Goal: Transaction & Acquisition: Purchase product/service

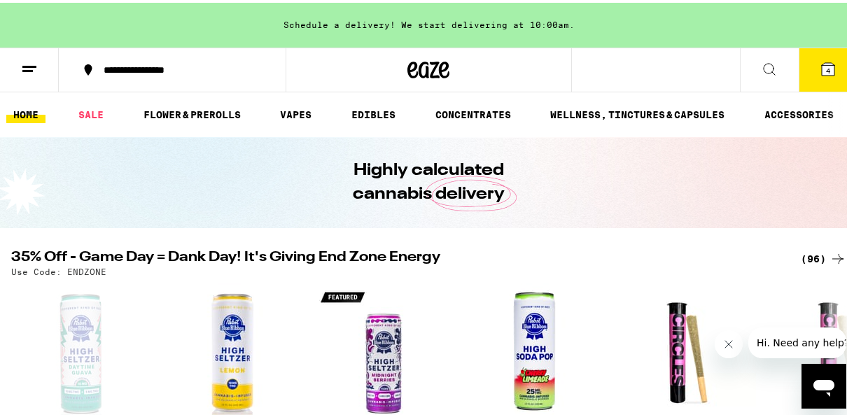
click at [829, 70] on button "4" at bounding box center [827, 66] width 59 height 43
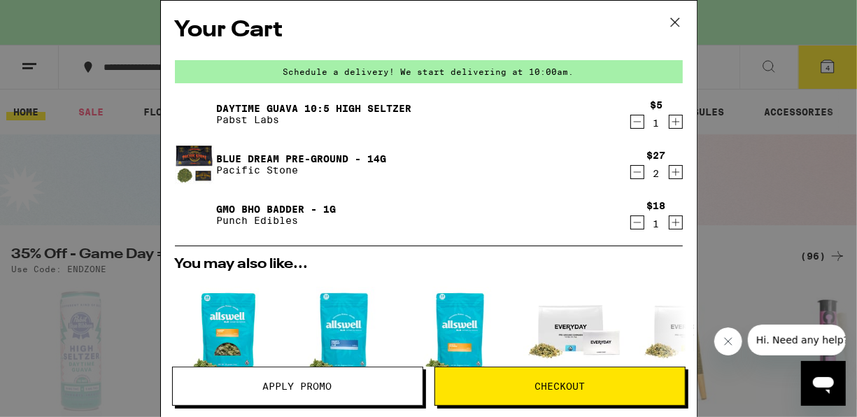
click at [360, 386] on span "Apply Promo" at bounding box center [298, 386] width 250 height 10
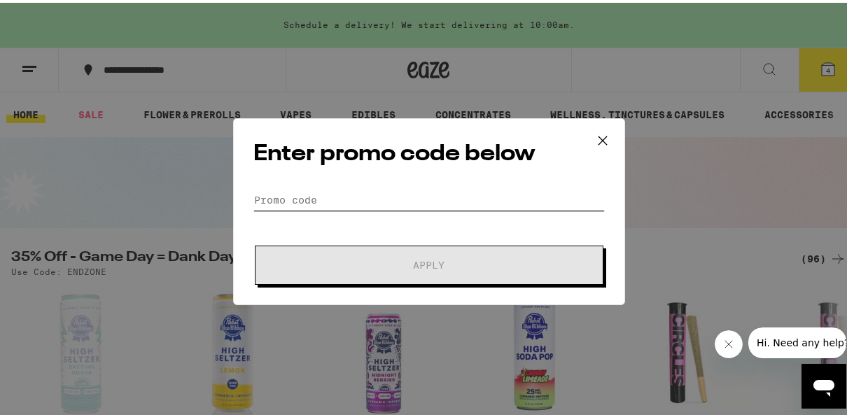
click at [265, 195] on input "Promo Code" at bounding box center [428, 197] width 351 height 21
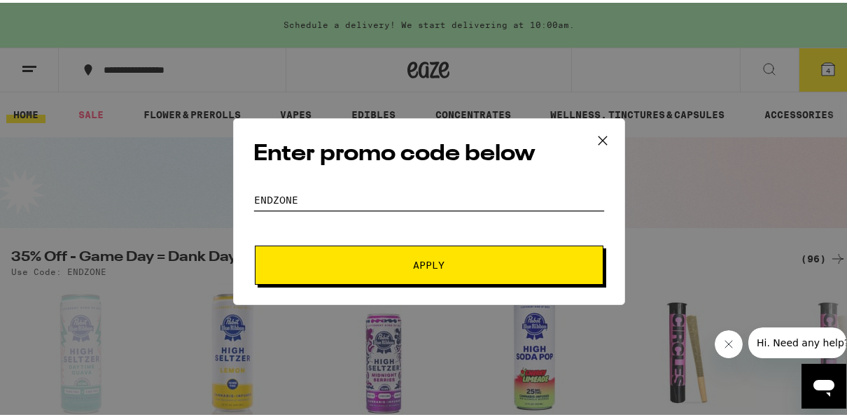
type input "endzone"
click at [255, 243] on button "Apply" at bounding box center [429, 262] width 348 height 39
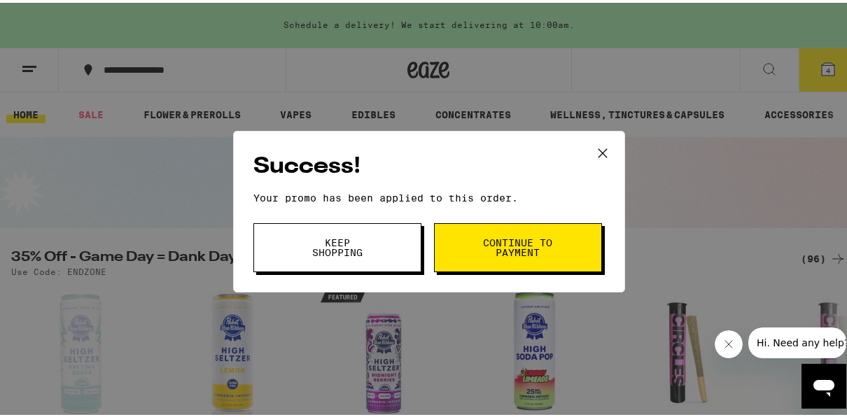
click at [572, 249] on button "Continue to payment" at bounding box center [518, 244] width 168 height 49
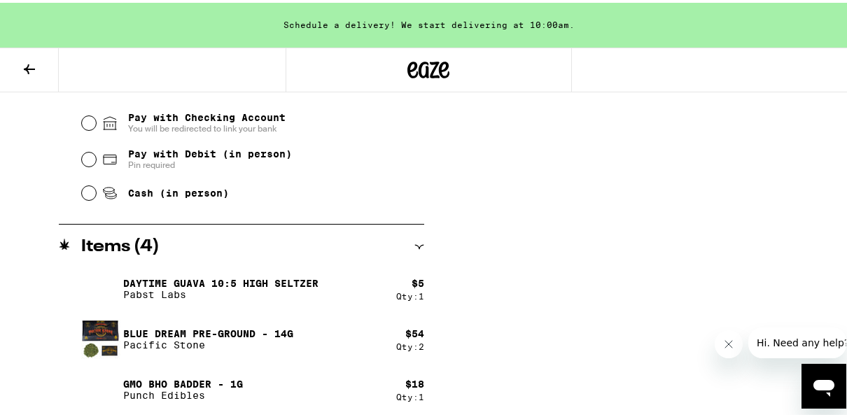
scroll to position [607, 0]
click at [27, 58] on icon at bounding box center [29, 66] width 17 height 17
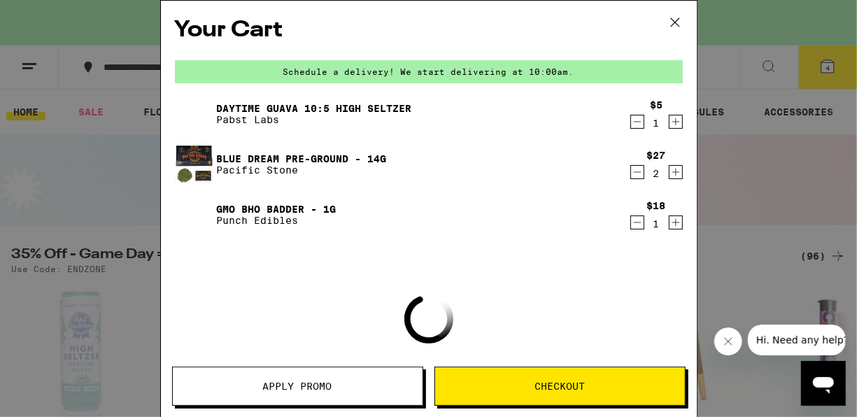
click at [631, 125] on icon "Decrement" at bounding box center [637, 121] width 13 height 17
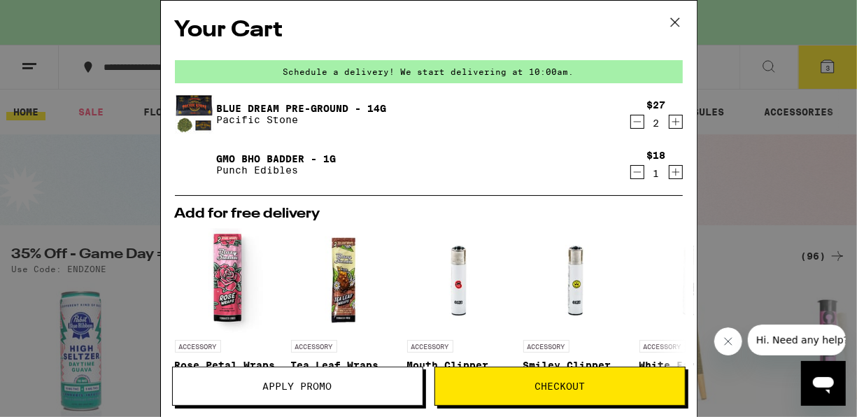
click at [83, 130] on div "Your Cart Schedule a delivery! We start delivering at 10:00am. Blue Dream Pre-G…" at bounding box center [428, 208] width 857 height 417
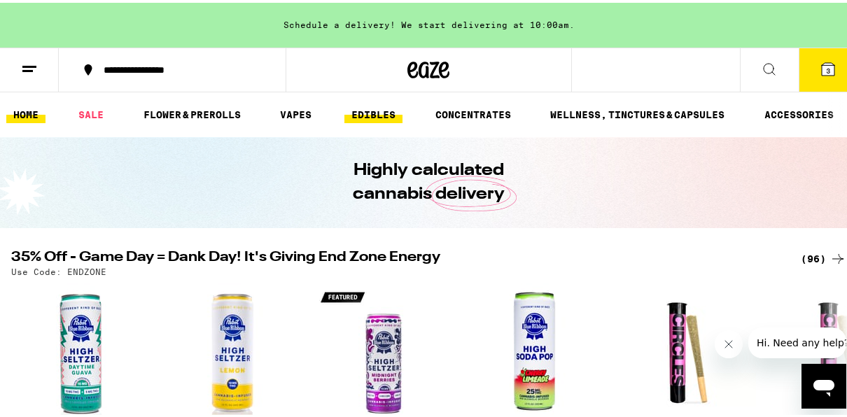
click at [373, 115] on link "EDIBLES" at bounding box center [373, 112] width 58 height 17
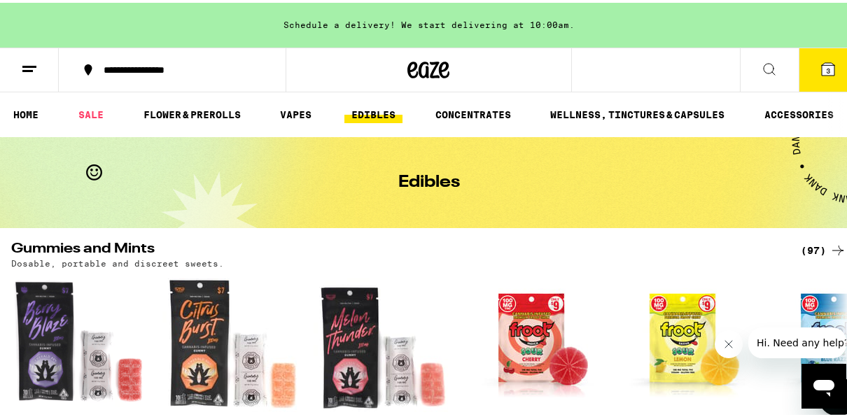
click at [207, 341] on img "Open page for Citrus Burst Gummy from Emerald Sky" at bounding box center [232, 342] width 140 height 140
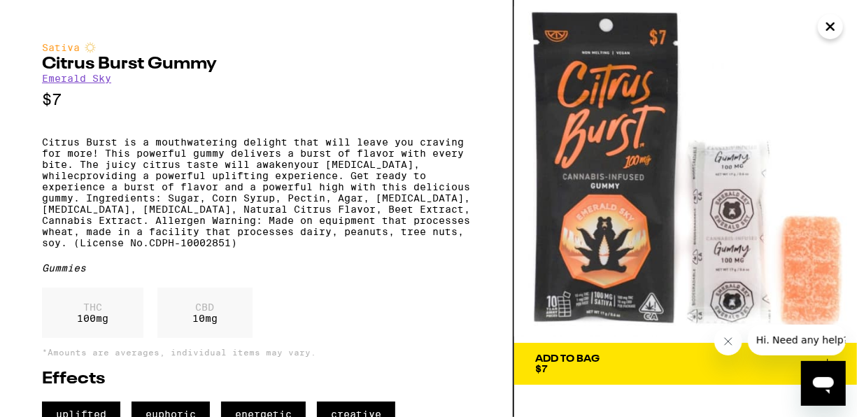
click at [649, 361] on span "Add To Bag $7" at bounding box center [685, 364] width 301 height 20
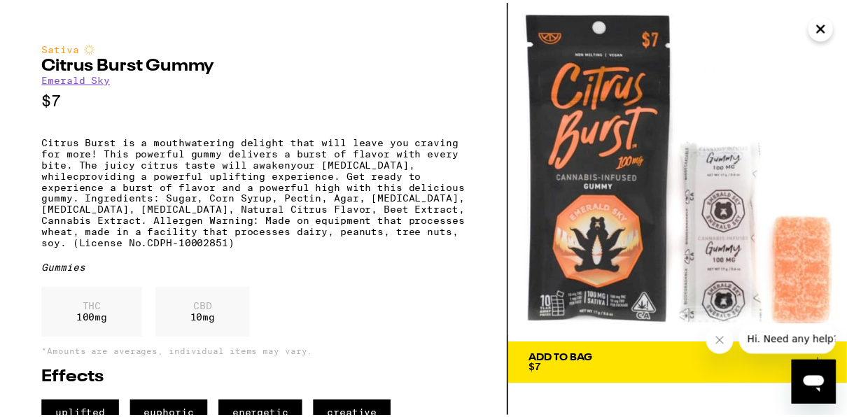
scroll to position [85, 0]
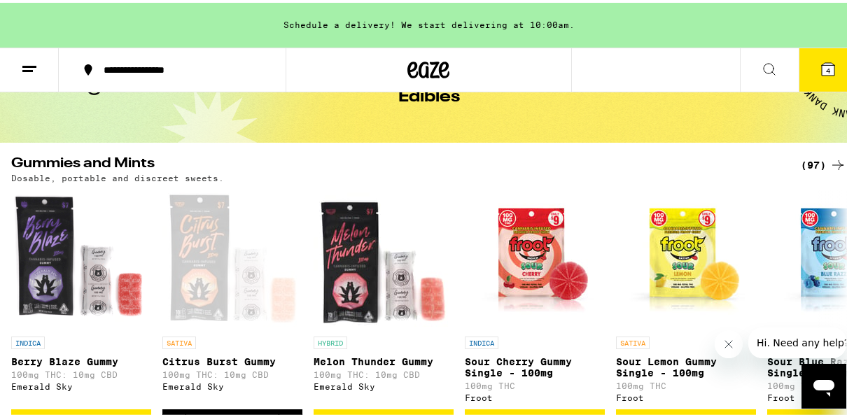
click at [822, 69] on icon at bounding box center [828, 66] width 13 height 13
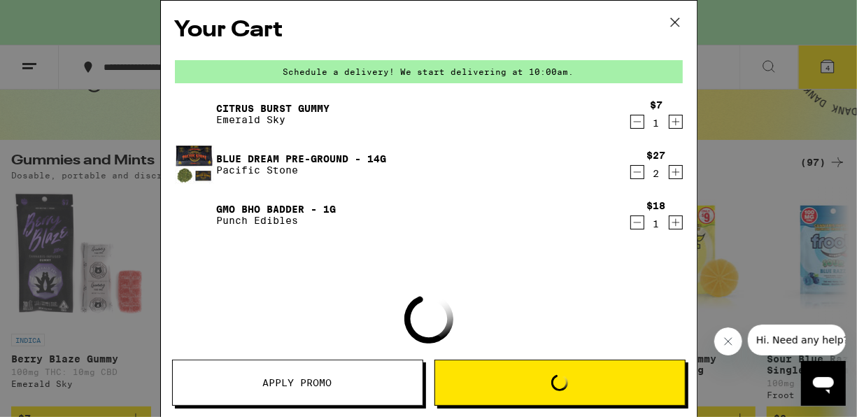
click at [320, 390] on button "Apply Promo" at bounding box center [297, 383] width 251 height 46
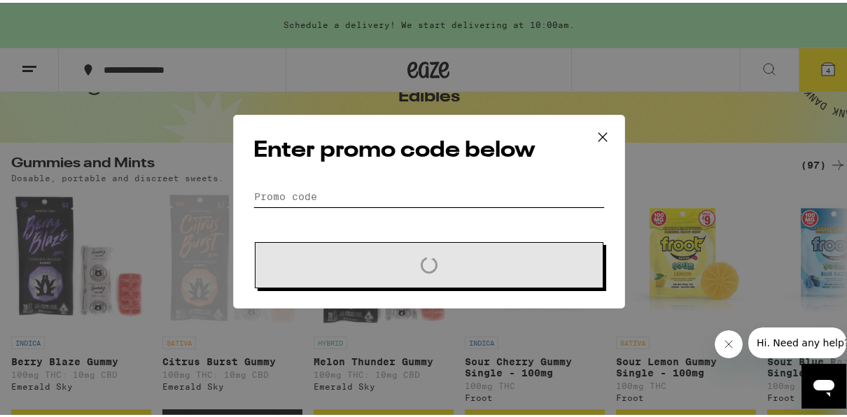
click at [313, 192] on input "Promo Code" at bounding box center [428, 193] width 351 height 21
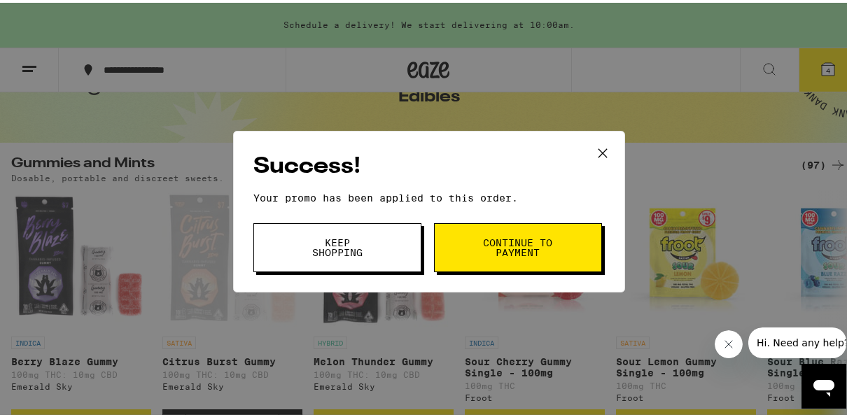
type input "endzone"
click at [543, 253] on span "Continue to payment" at bounding box center [517, 245] width 71 height 20
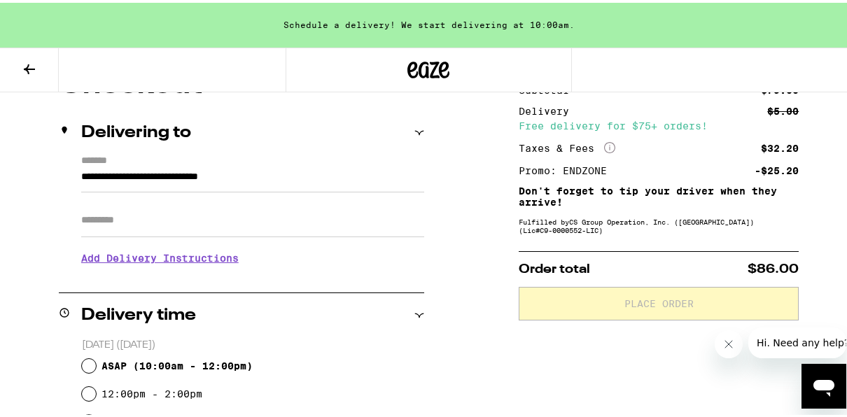
scroll to position [147, 0]
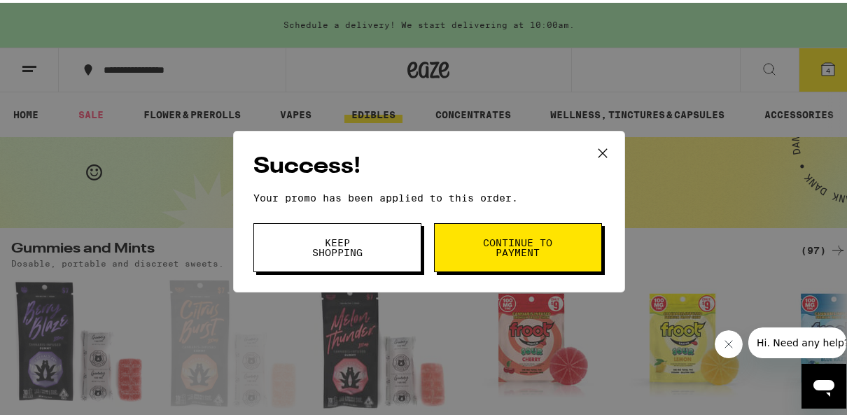
click at [600, 150] on icon at bounding box center [602, 150] width 21 height 21
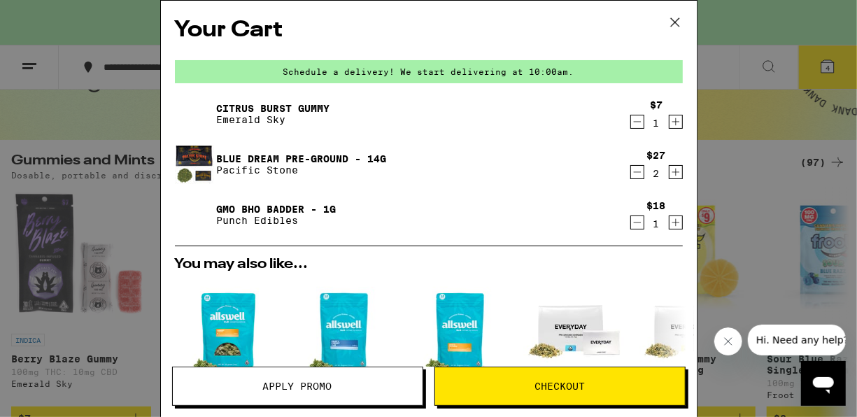
click at [633, 122] on icon "Decrement" at bounding box center [637, 122] width 8 height 0
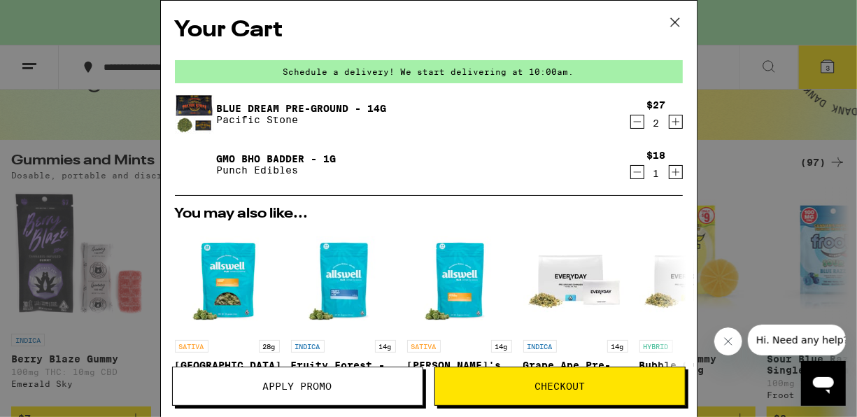
click at [135, 213] on div "Your Cart Schedule a delivery! We start delivering at 10:00am. Blue Dream Pre-G…" at bounding box center [428, 208] width 857 height 417
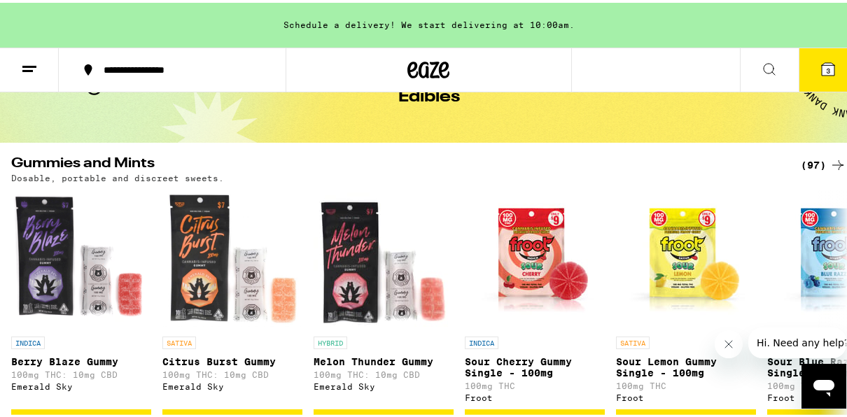
click at [31, 64] on line at bounding box center [29, 64] width 14 height 0
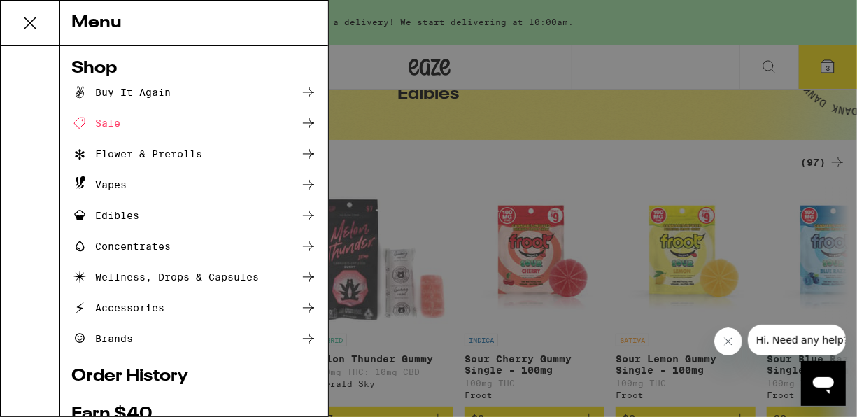
click at [124, 209] on div "Edibles" at bounding box center [105, 215] width 68 height 17
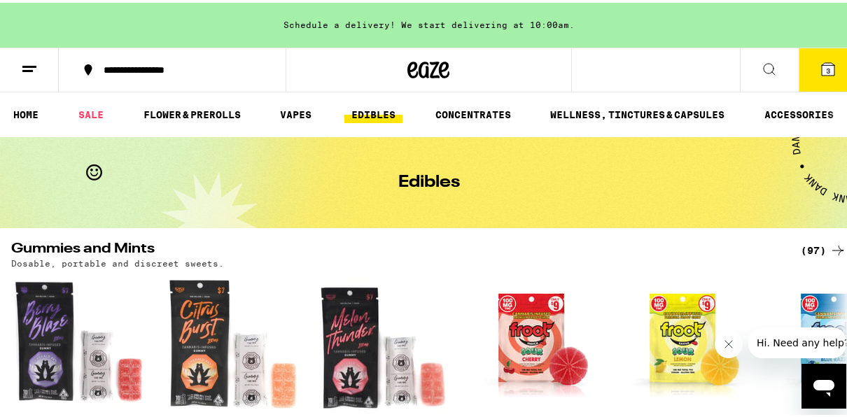
click at [124, 209] on div "Edibles" at bounding box center [428, 179] width 857 height 91
click at [829, 248] on icon at bounding box center [837, 247] width 17 height 17
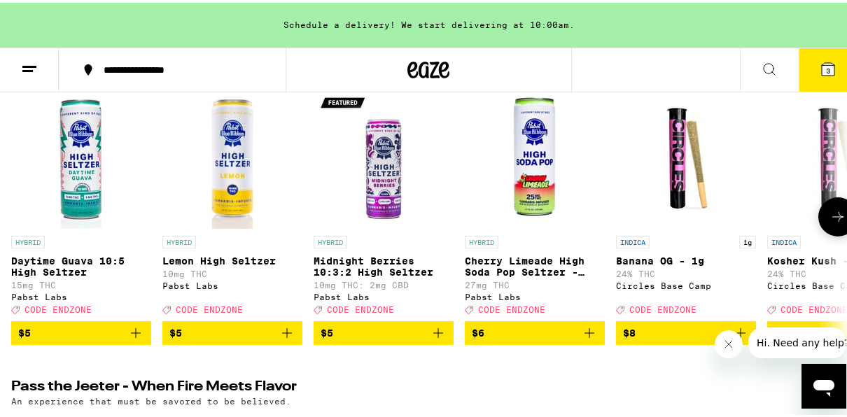
scroll to position [196, 0]
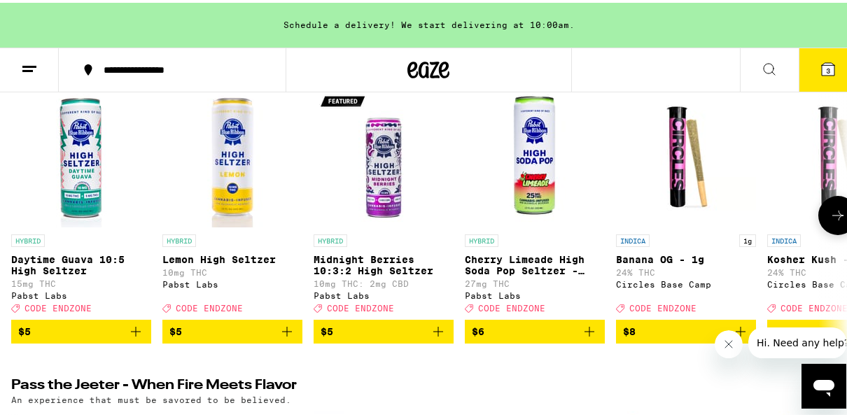
click at [369, 337] on span "$5" at bounding box center [383, 328] width 126 height 17
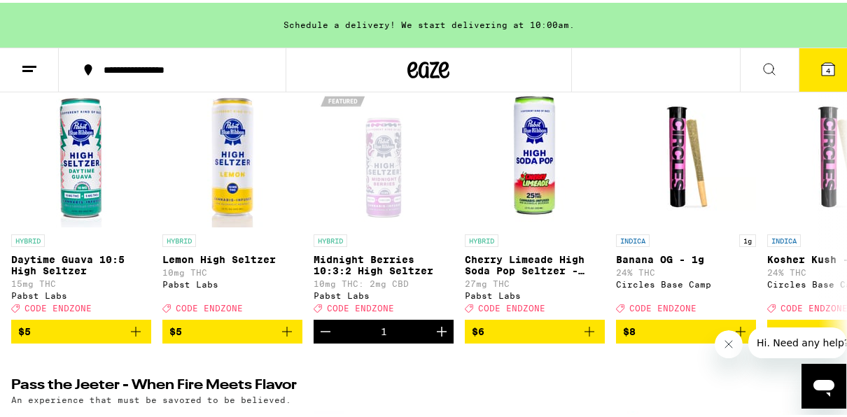
click at [836, 74] on button "4" at bounding box center [827, 66] width 59 height 43
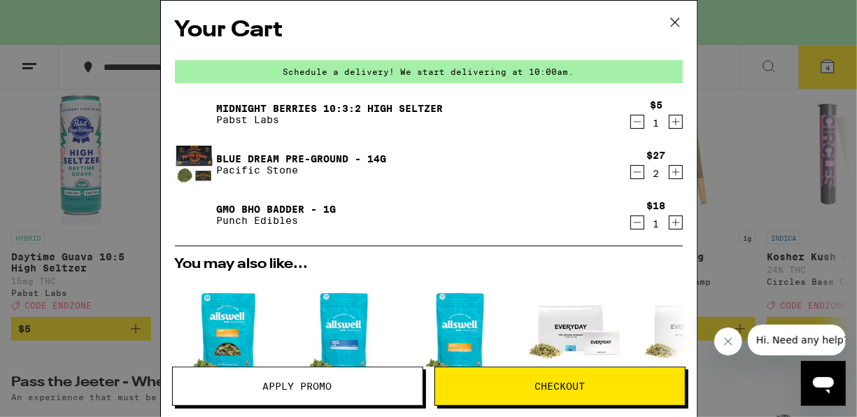
click at [273, 389] on span "Apply Promo" at bounding box center [297, 386] width 69 height 10
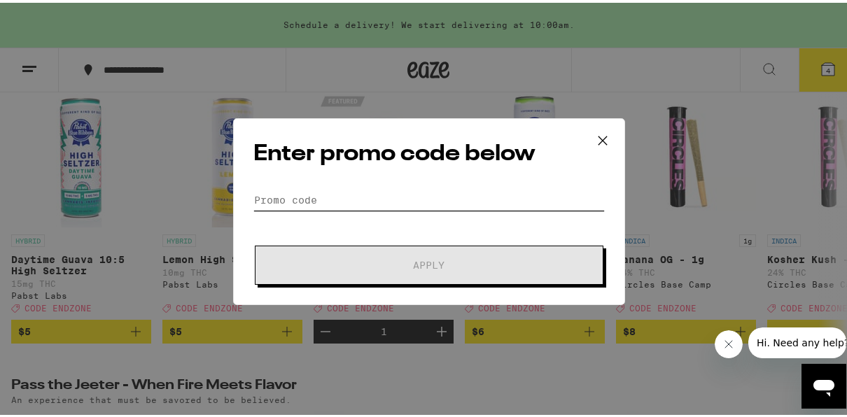
click at [274, 192] on input "Promo Code" at bounding box center [428, 197] width 351 height 21
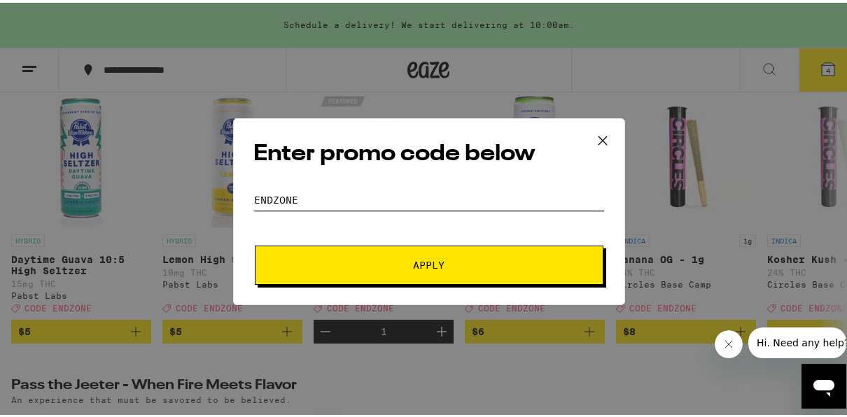
type input "endzone"
click at [316, 277] on button "Apply" at bounding box center [429, 262] width 348 height 39
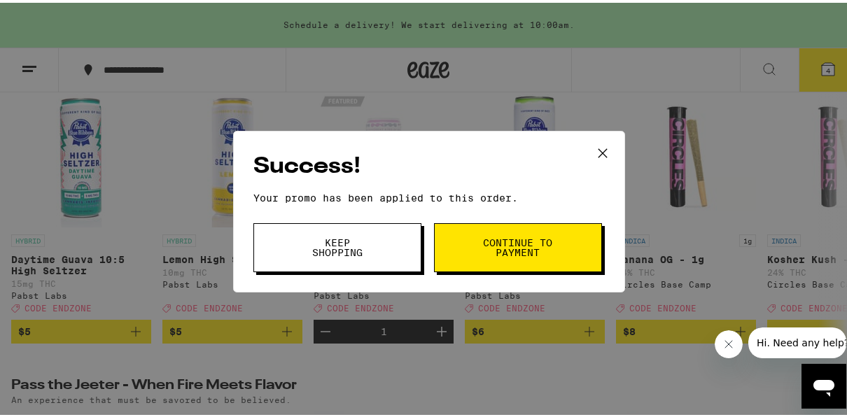
click at [502, 262] on button "Continue to payment" at bounding box center [518, 244] width 168 height 49
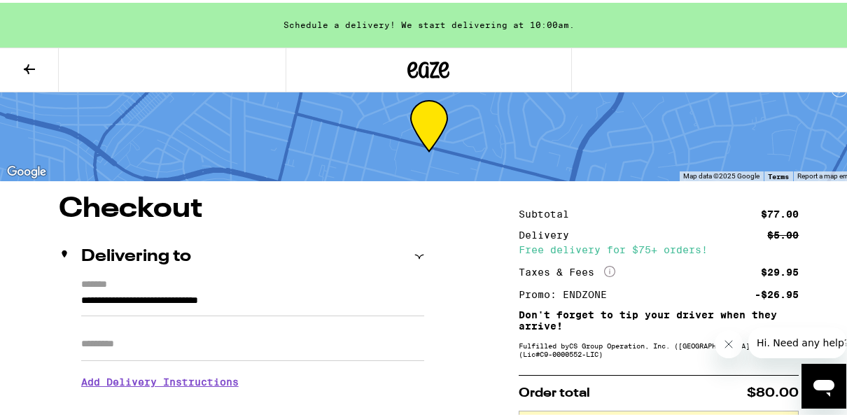
scroll to position [28, 0]
